Goal: Use online tool/utility: Utilize a website feature to perform a specific function

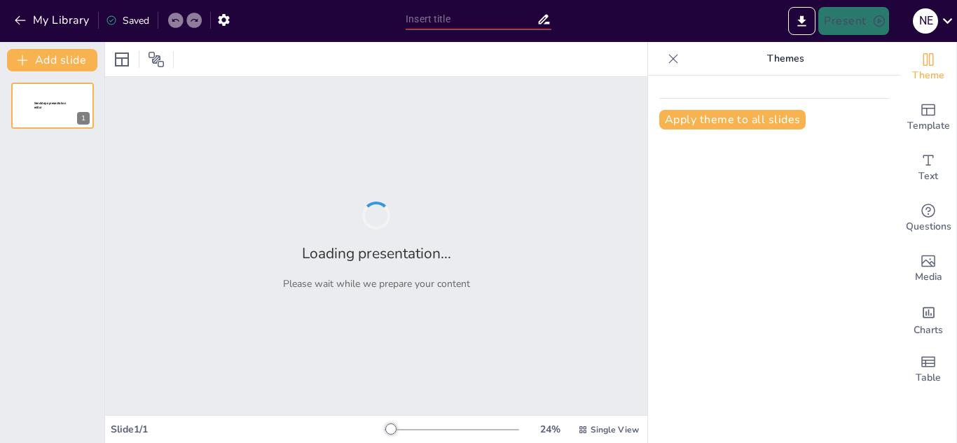
type input "Transparencia y Acceso a la Información Pública: Fundamentos y Obligaciones en …"
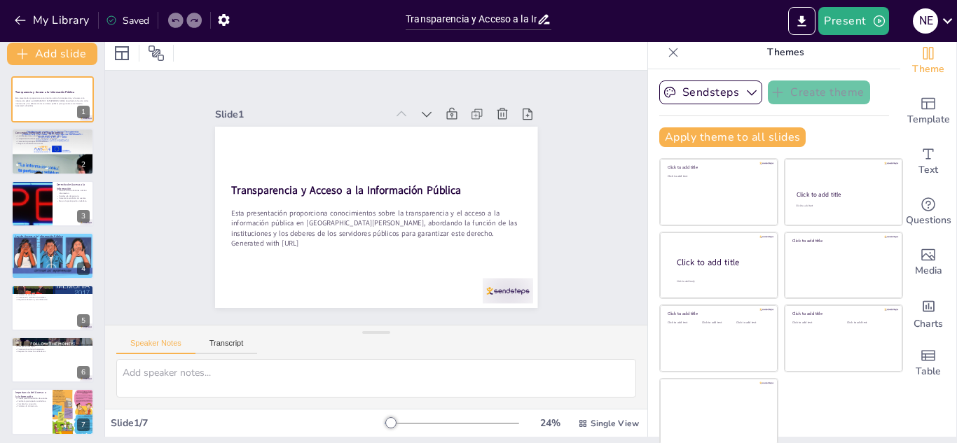
scroll to position [8, 0]
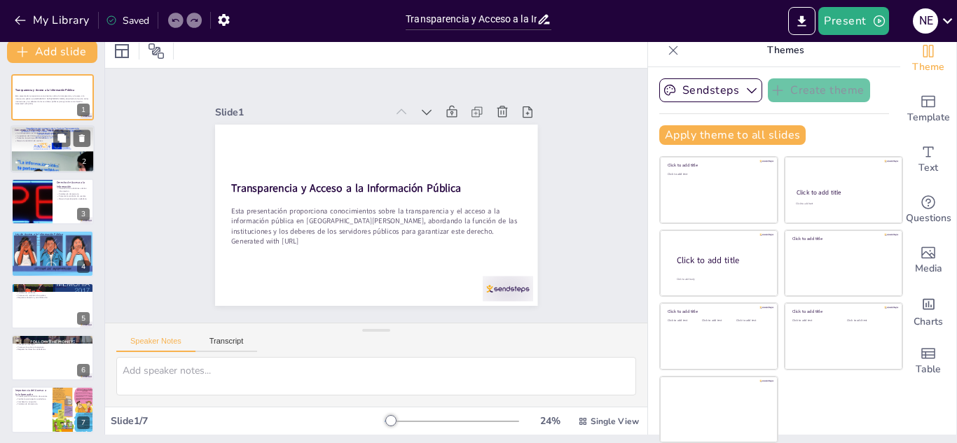
click at [27, 146] on div at bounding box center [53, 149] width 84 height 119
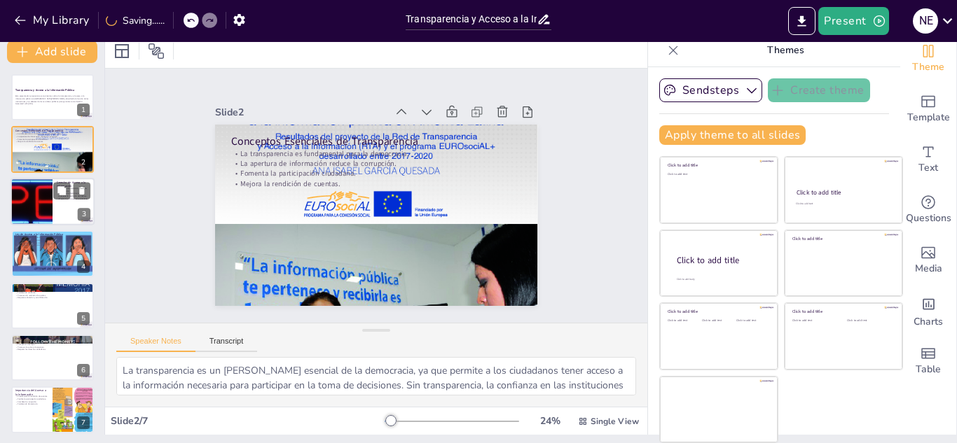
click at [62, 204] on div at bounding box center [53, 202] width 84 height 48
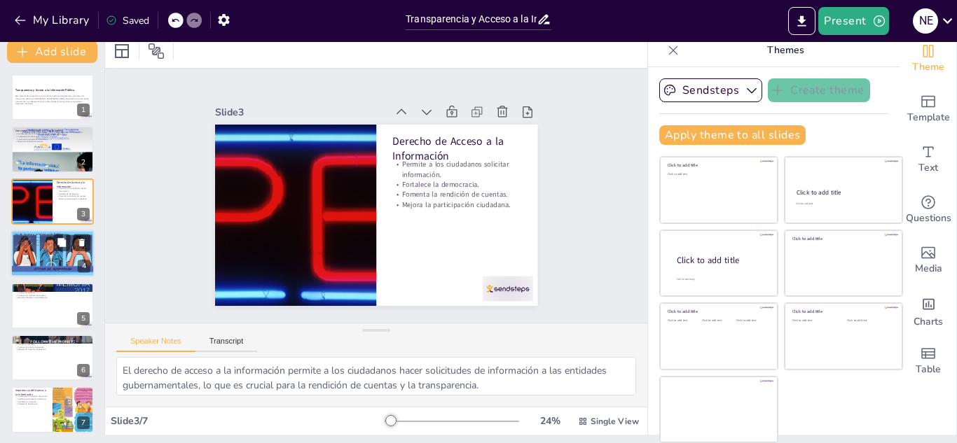
click at [40, 273] on div at bounding box center [53, 254] width 84 height 48
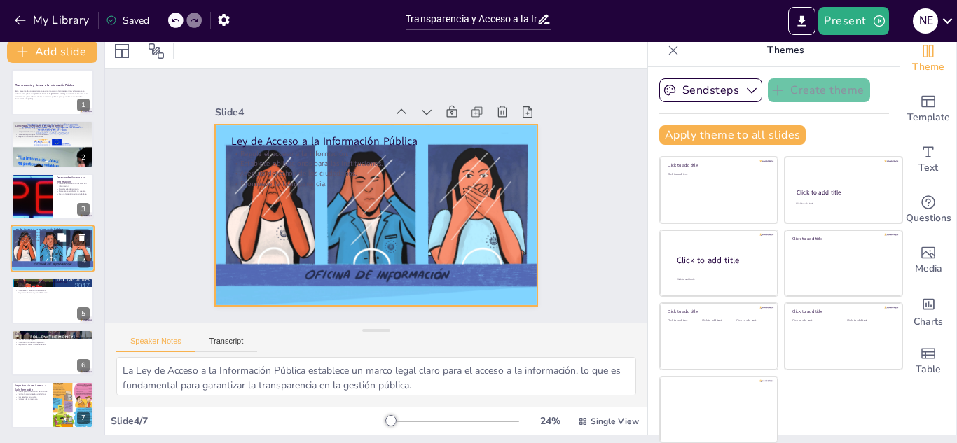
scroll to position [0, 0]
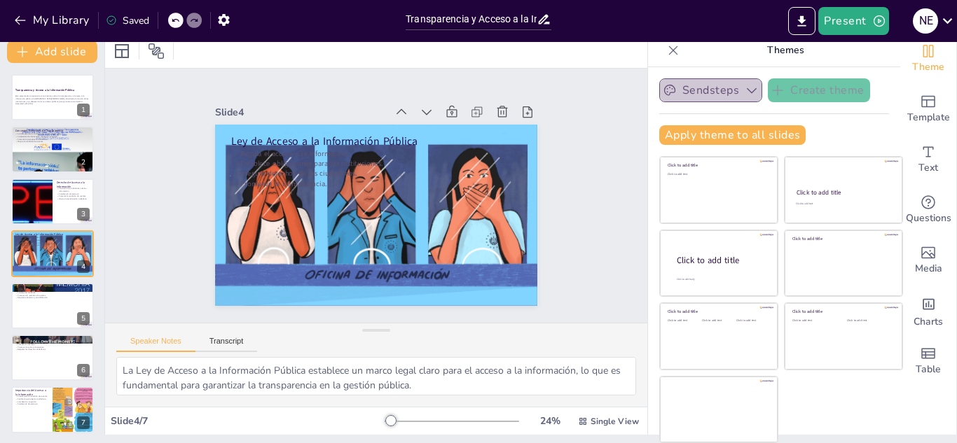
click at [744, 90] on icon "button" at bounding box center [751, 90] width 14 height 14
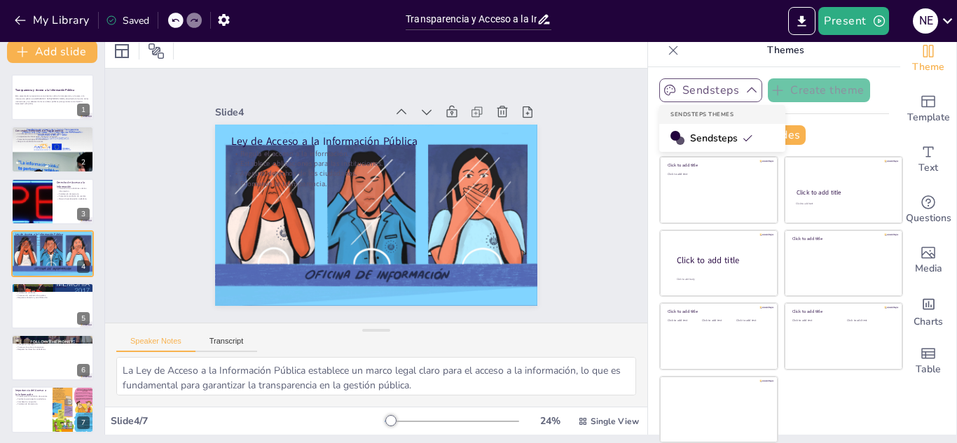
click at [744, 90] on icon "button" at bounding box center [751, 90] width 14 height 14
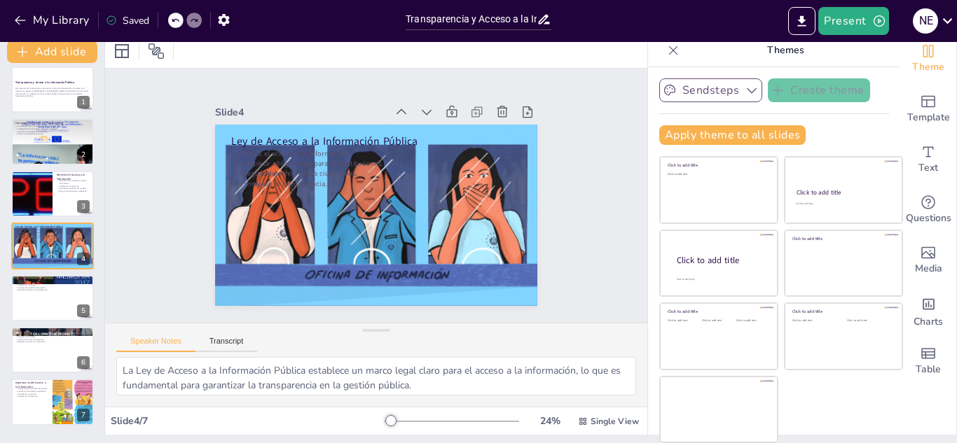
scroll to position [10, 0]
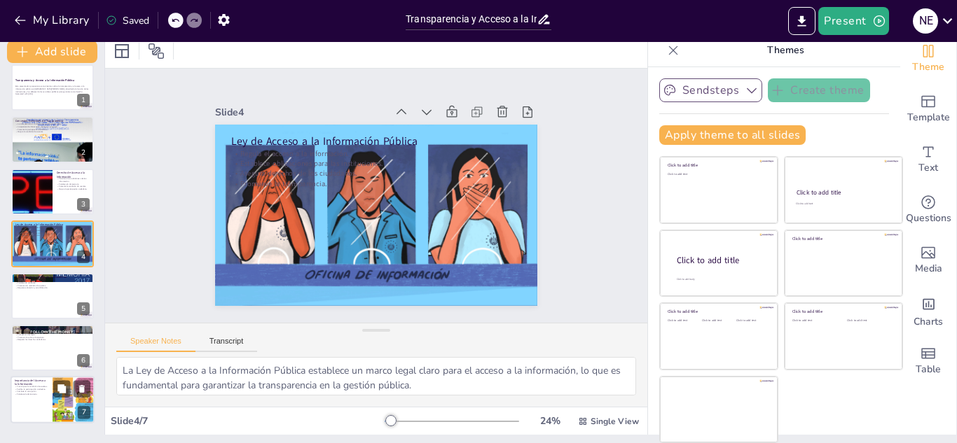
click at [22, 402] on div at bounding box center [53, 401] width 84 height 48
type textarea "El acceso a la información es fundamental para asegurar que los funcionarios pú…"
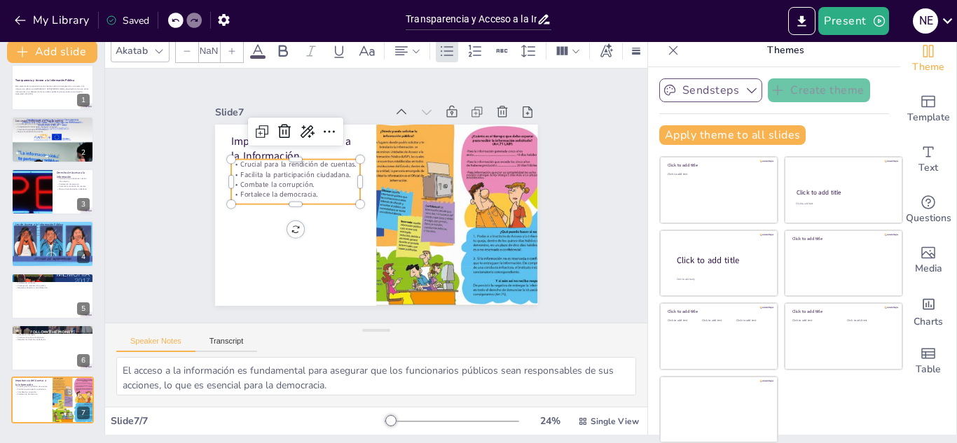
type input "32"
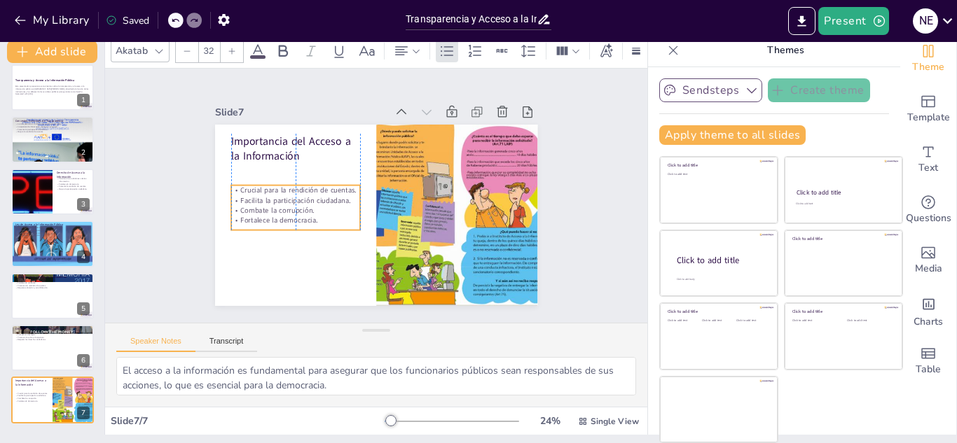
drag, startPoint x: 303, startPoint y: 167, endPoint x: 300, endPoint y: 193, distance: 26.1
click at [300, 193] on p "Facilita la participación ciudadana." at bounding box center [295, 191] width 130 height 23
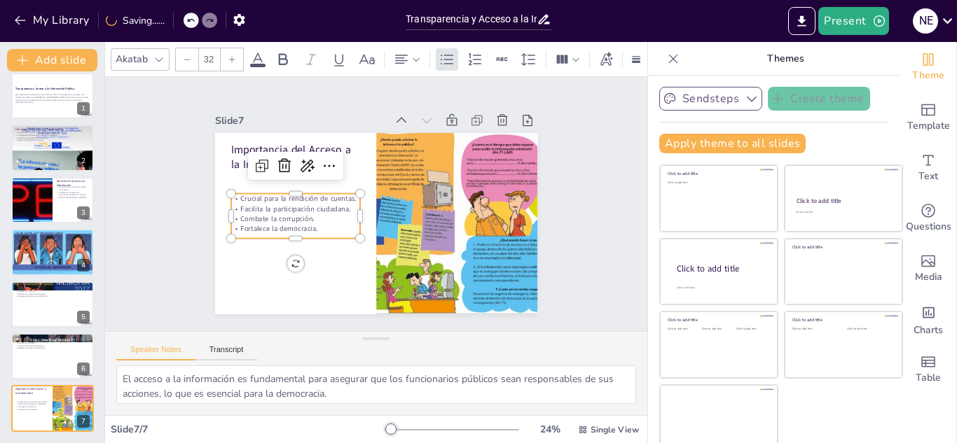
scroll to position [0, 0]
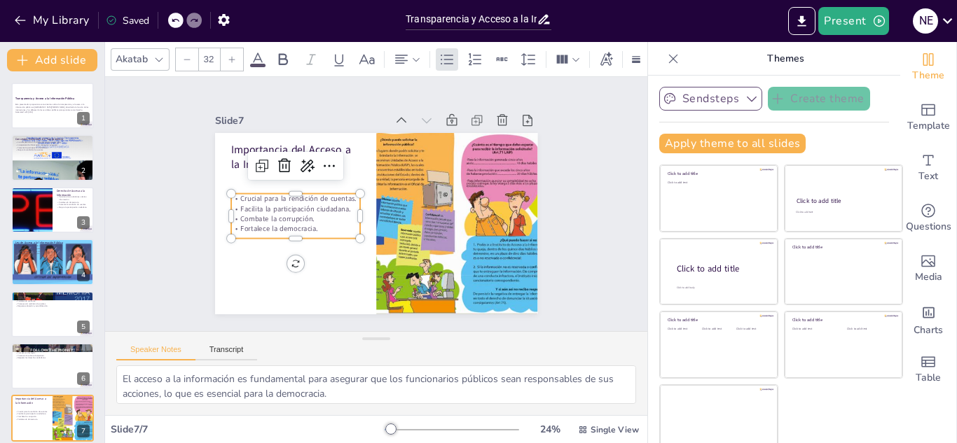
click at [840, 36] on div "Present N E" at bounding box center [757, 21] width 398 height 42
click at [840, 27] on button "Present" at bounding box center [853, 21] width 70 height 28
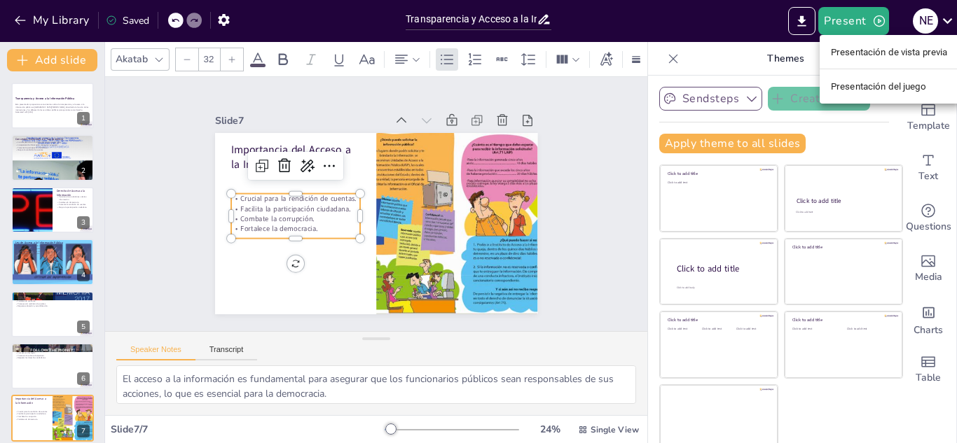
click at [839, 53] on font "Presentación de vista previa" at bounding box center [888, 52] width 117 height 11
